Goal: Information Seeking & Learning: Learn about a topic

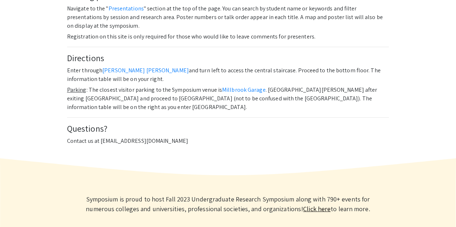
scroll to position [468, 0]
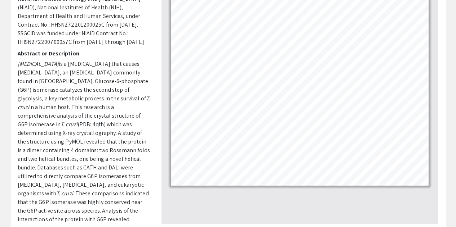
scroll to position [108, 0]
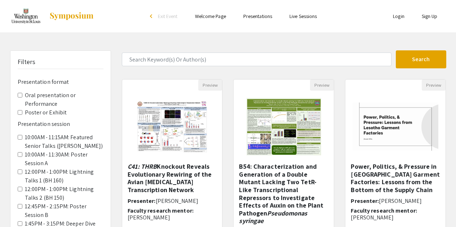
scroll to position [324, 0]
